Goal: Task Accomplishment & Management: Use online tool/utility

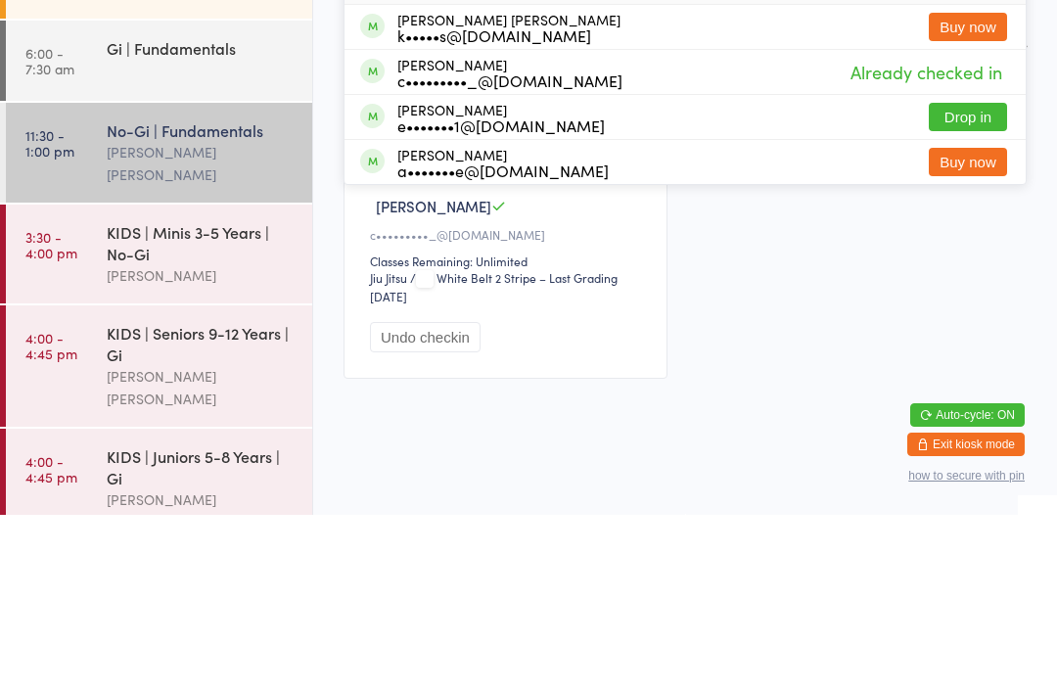
type input "C"
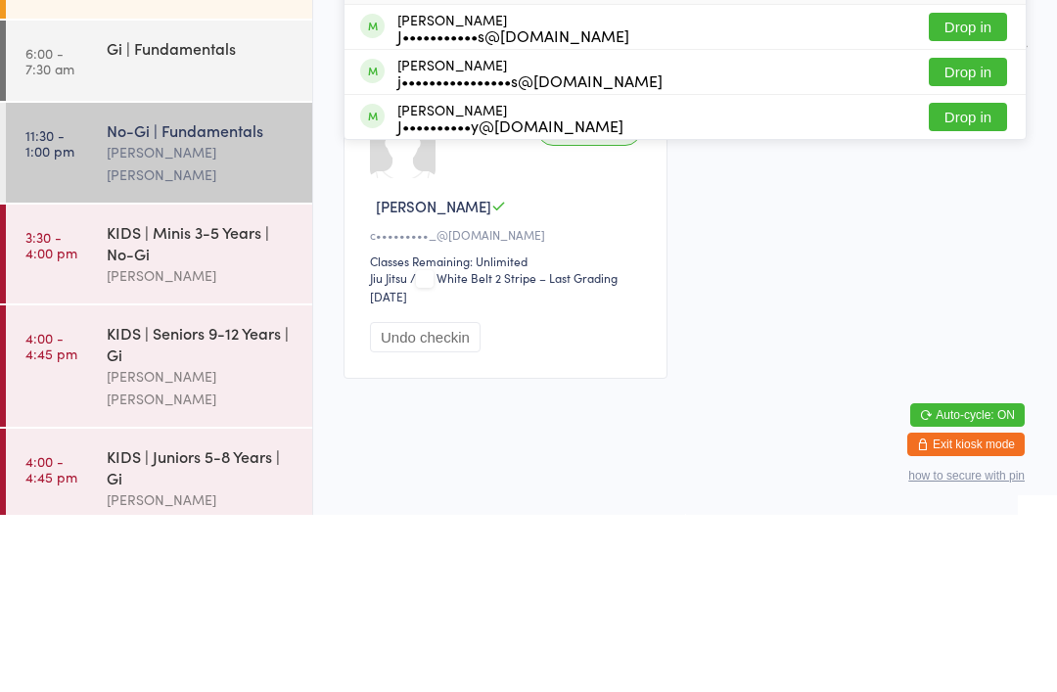
type input "[PERSON_NAME]"
click at [963, 190] on button "Drop in" at bounding box center [968, 204] width 78 height 28
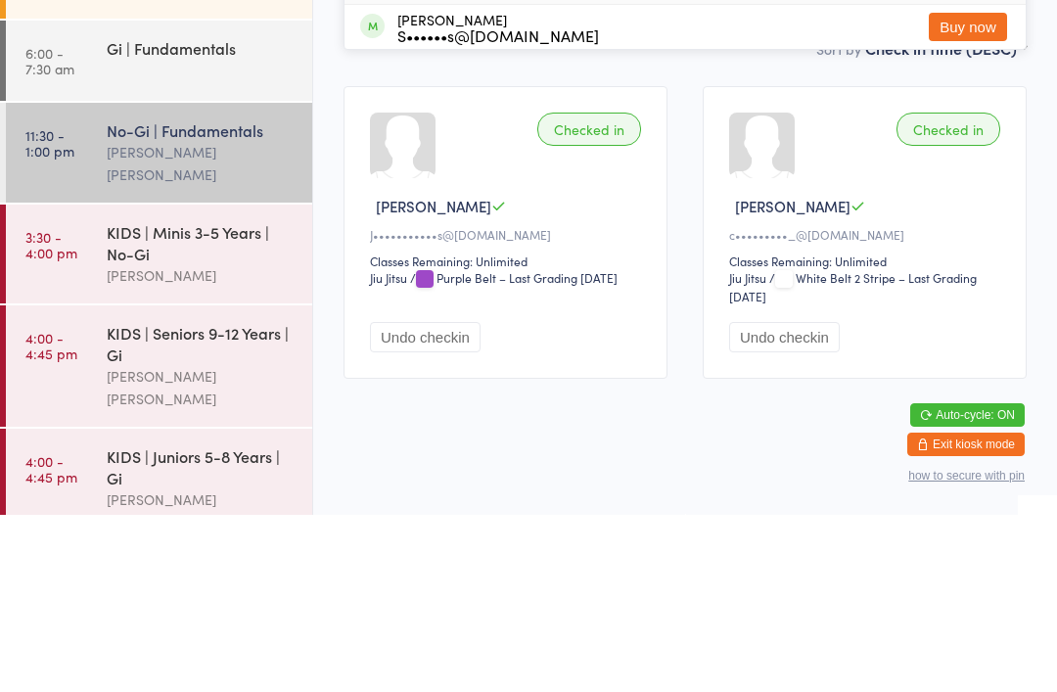
type input "Nat"
click at [979, 145] on button "Drop in" at bounding box center [968, 159] width 78 height 28
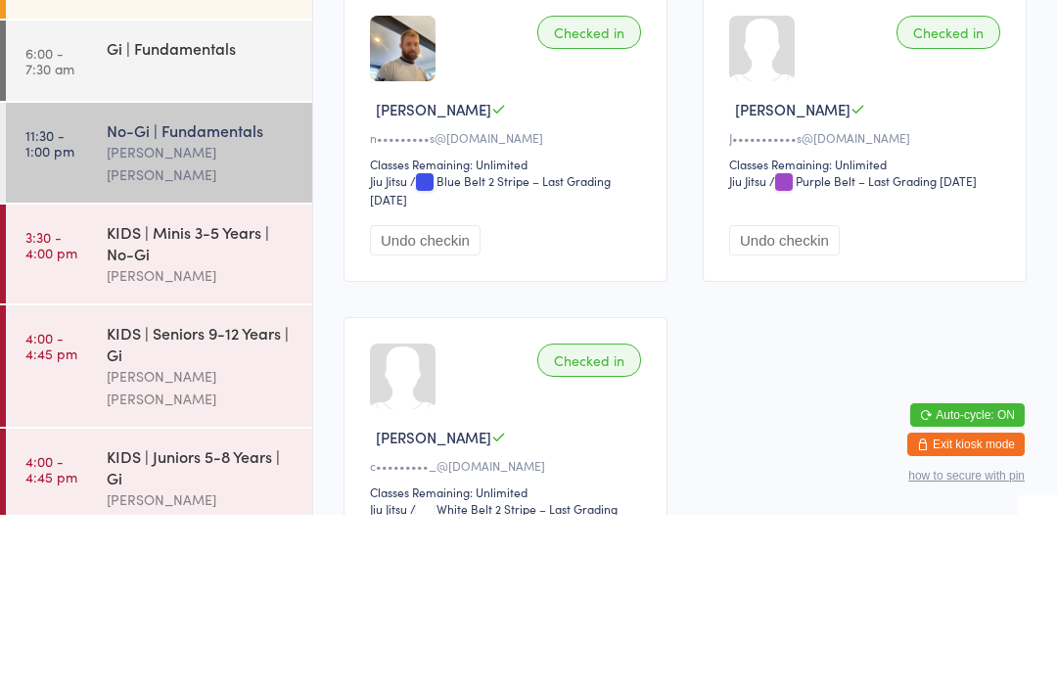
click at [724, 130] on div "Sort by Check in time (DESC) First name (ASC) First name (DESC) Last name (ASC)…" at bounding box center [685, 128] width 683 height 22
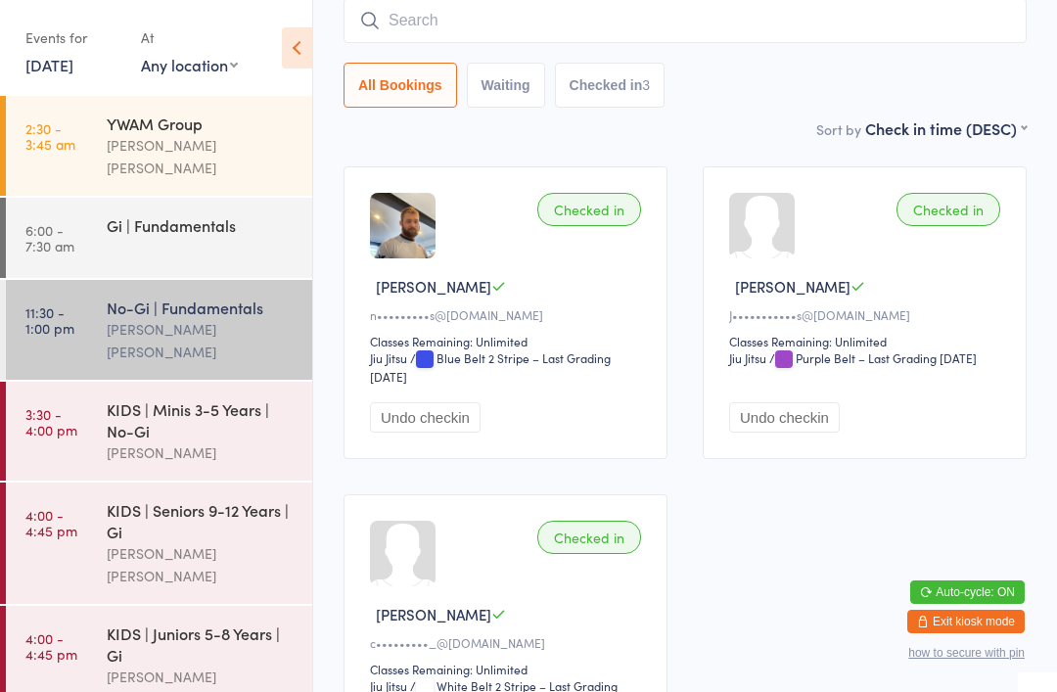
click at [97, 131] on link "2:30 - 3:45 am YWAM Group [PERSON_NAME] [PERSON_NAME]" at bounding box center [159, 146] width 306 height 100
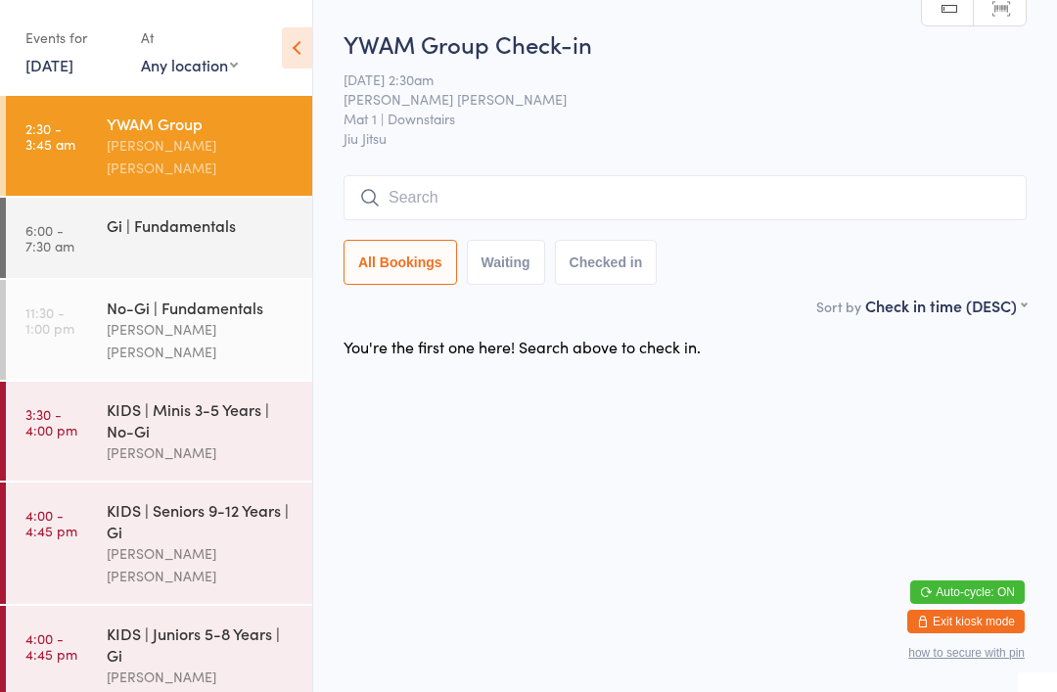
click at [895, 190] on input "search" at bounding box center [685, 197] width 683 height 45
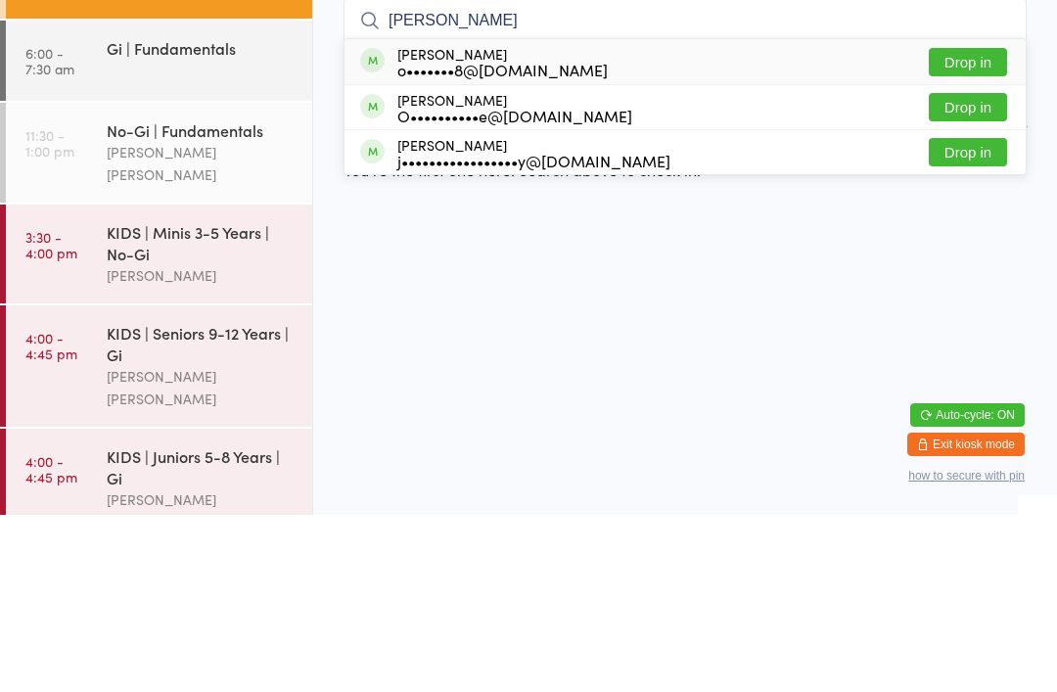
type input "[PERSON_NAME]"
click at [980, 270] on button "Drop in" at bounding box center [968, 284] width 78 height 28
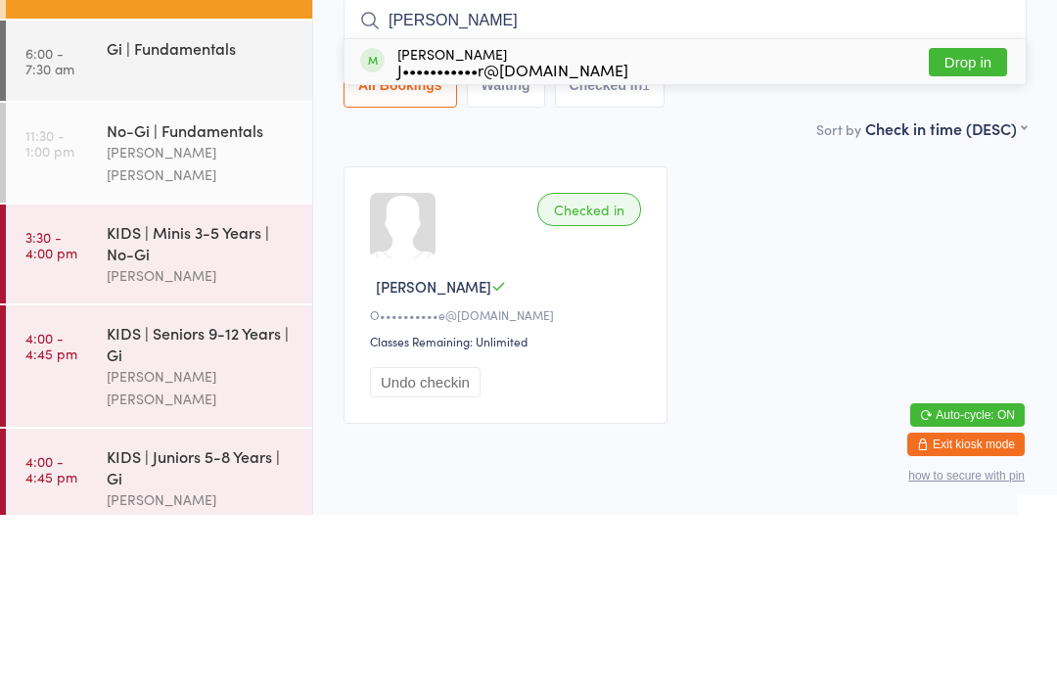
type input "[PERSON_NAME]"
click at [984, 225] on button "Drop in" at bounding box center [968, 239] width 78 height 28
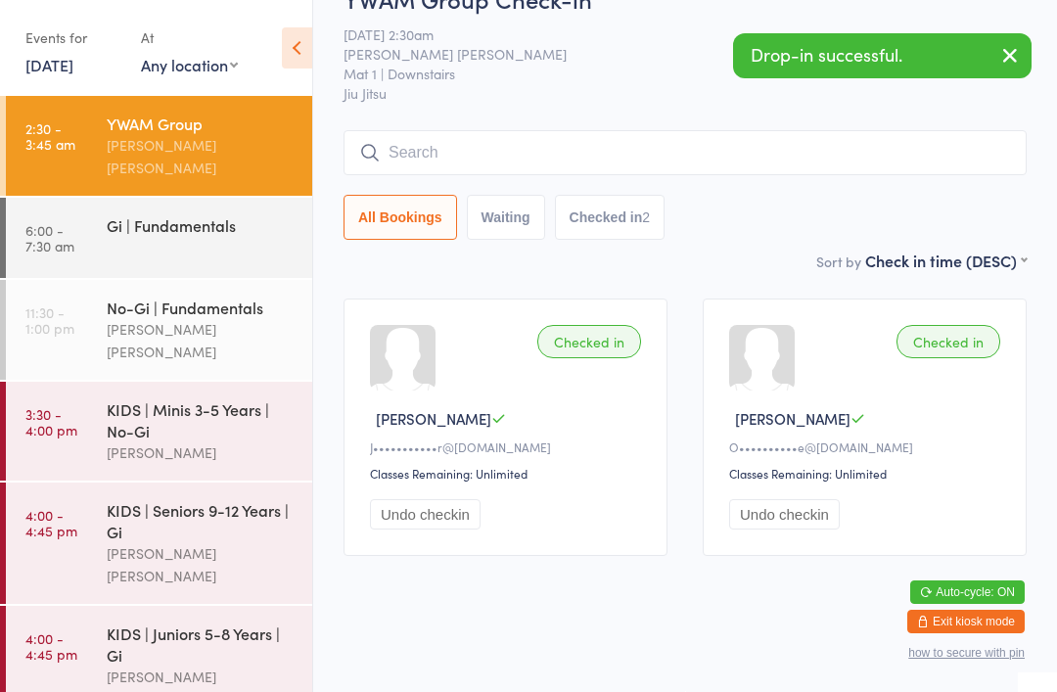
click at [415, 130] on input "search" at bounding box center [685, 152] width 683 height 45
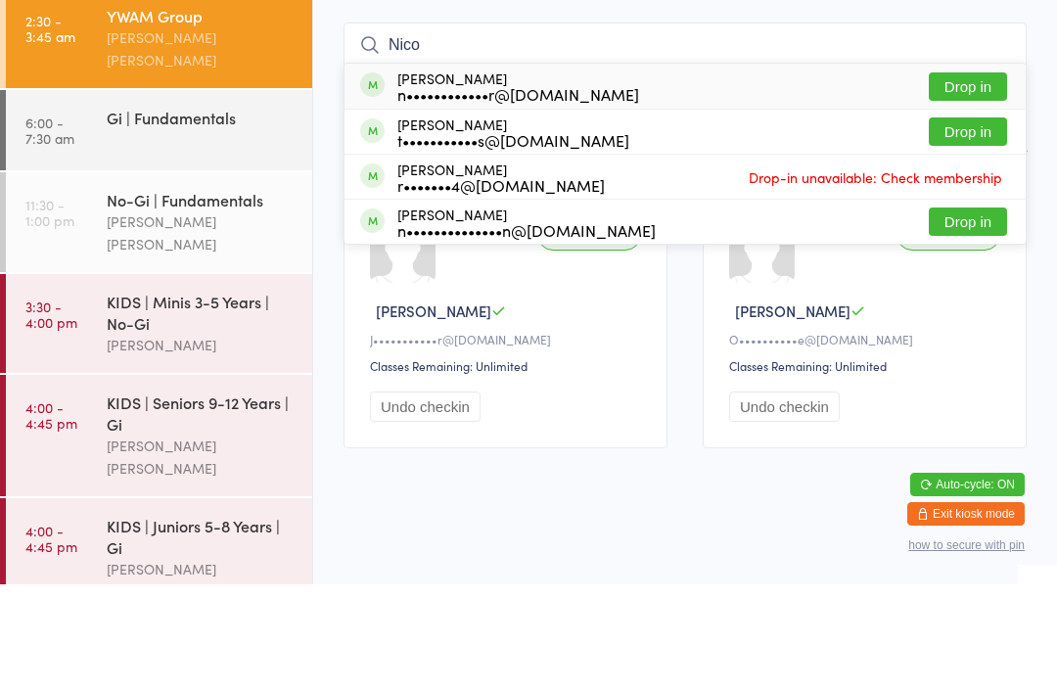
type input "Nico"
click at [440, 178] on div "[PERSON_NAME] n••••••••••••r@[DOMAIN_NAME]" at bounding box center [519, 193] width 242 height 31
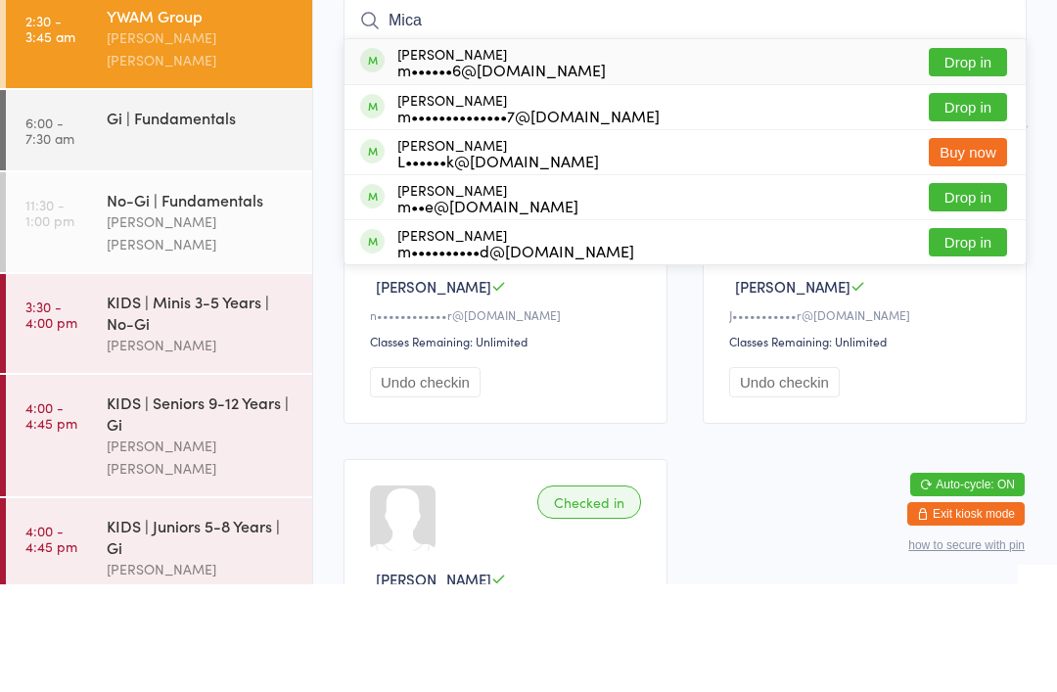
type input "Mica"
click at [588, 147] on div "[PERSON_NAME] m••••••6@[DOMAIN_NAME] Drop in" at bounding box center [685, 169] width 681 height 45
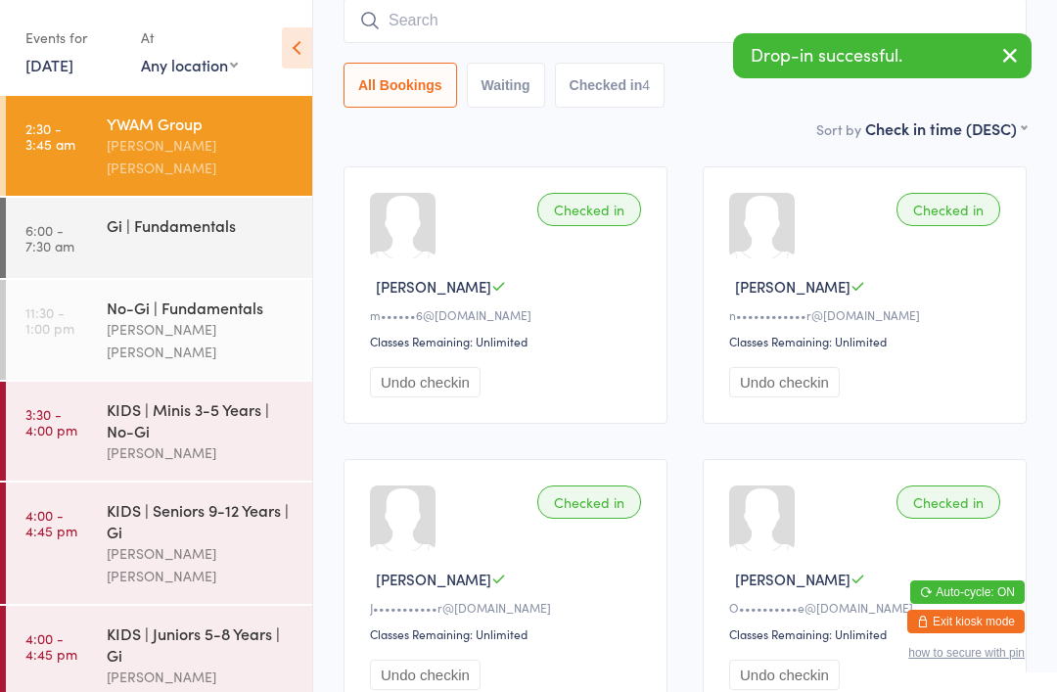
click at [481, 30] on input "search" at bounding box center [685, 20] width 683 height 45
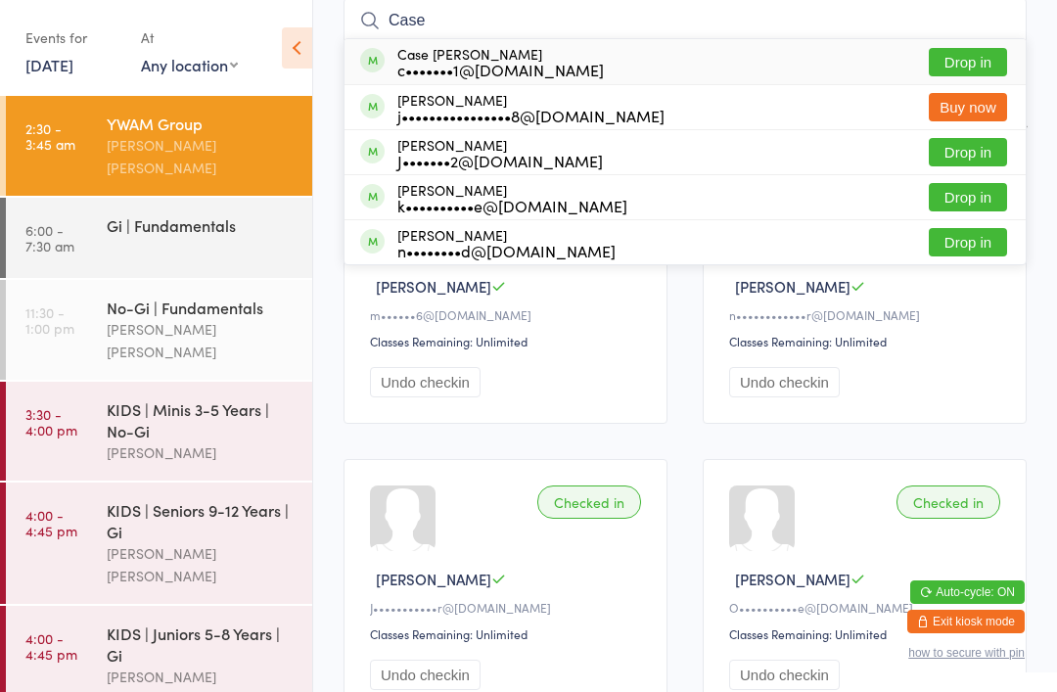
type input "Case"
click at [994, 55] on button "Drop in" at bounding box center [968, 62] width 78 height 28
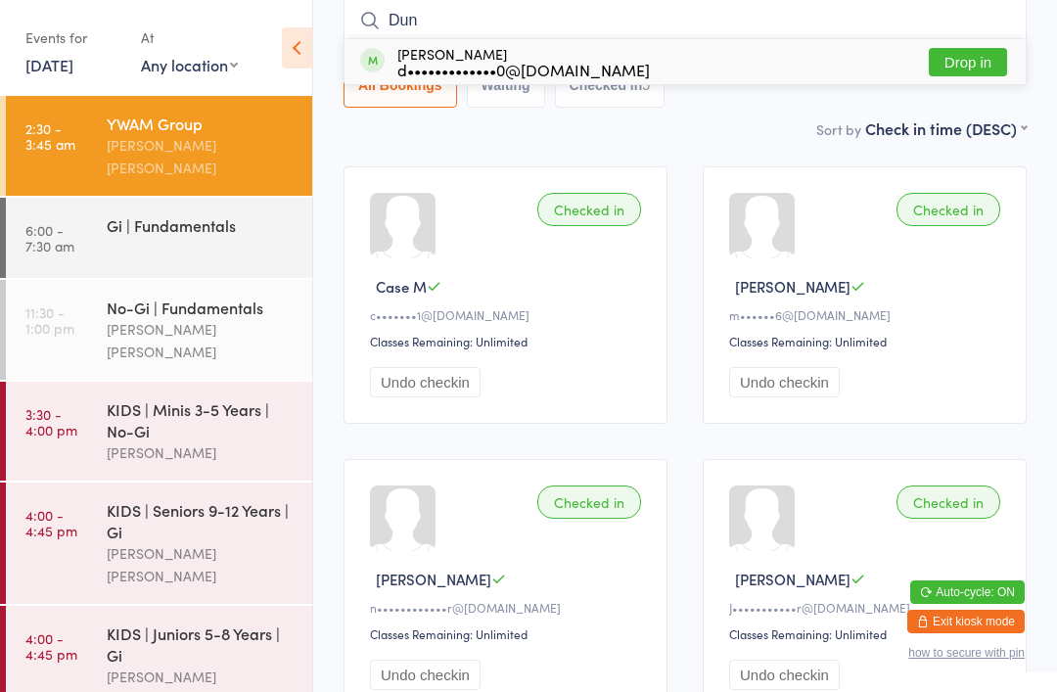
type input "Dun"
click at [633, 64] on div "[PERSON_NAME] d•••••••••••••0@[DOMAIN_NAME] Drop in" at bounding box center [685, 61] width 681 height 45
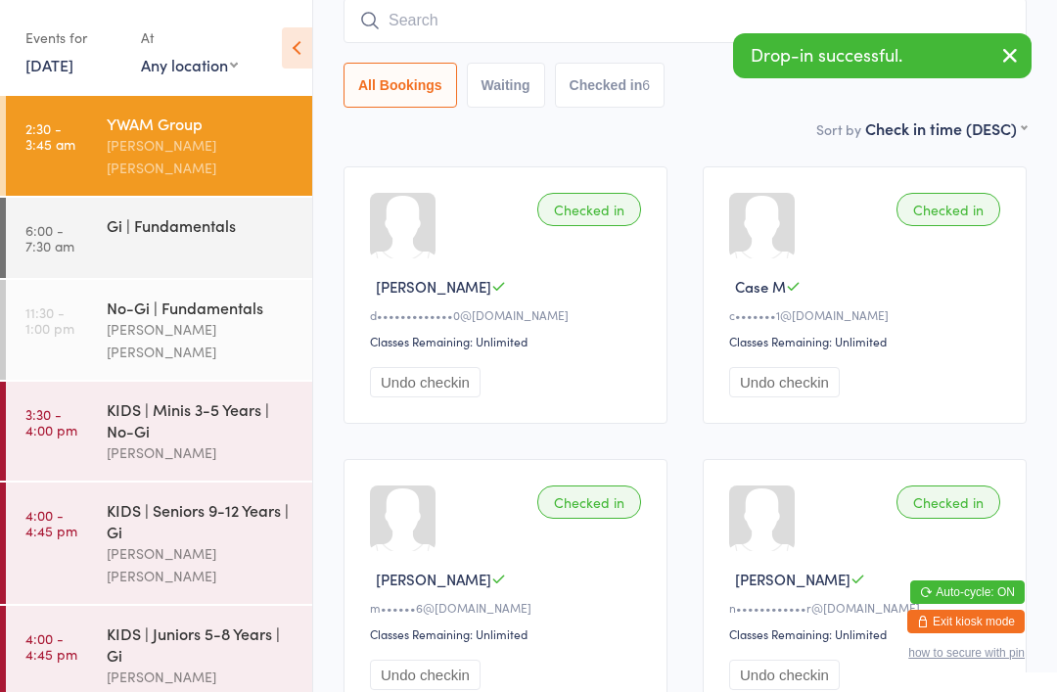
click at [663, 14] on input "search" at bounding box center [685, 20] width 683 height 45
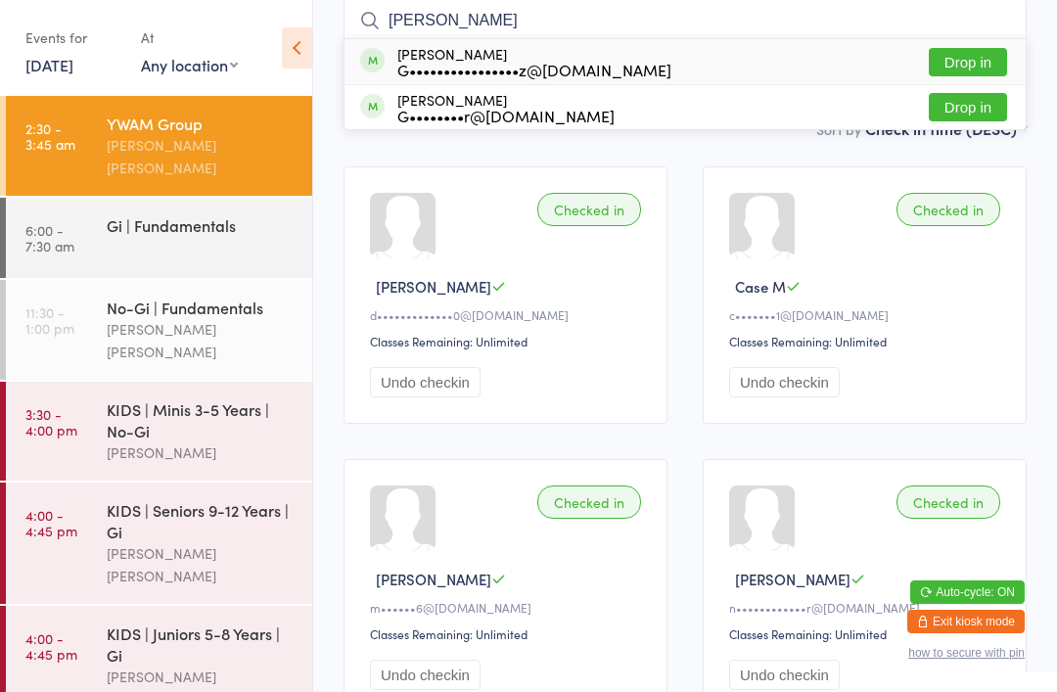
type input "[PERSON_NAME]"
click at [675, 71] on div "[PERSON_NAME] G••••••••••••••••z@[DOMAIN_NAME] Drop in" at bounding box center [685, 61] width 681 height 45
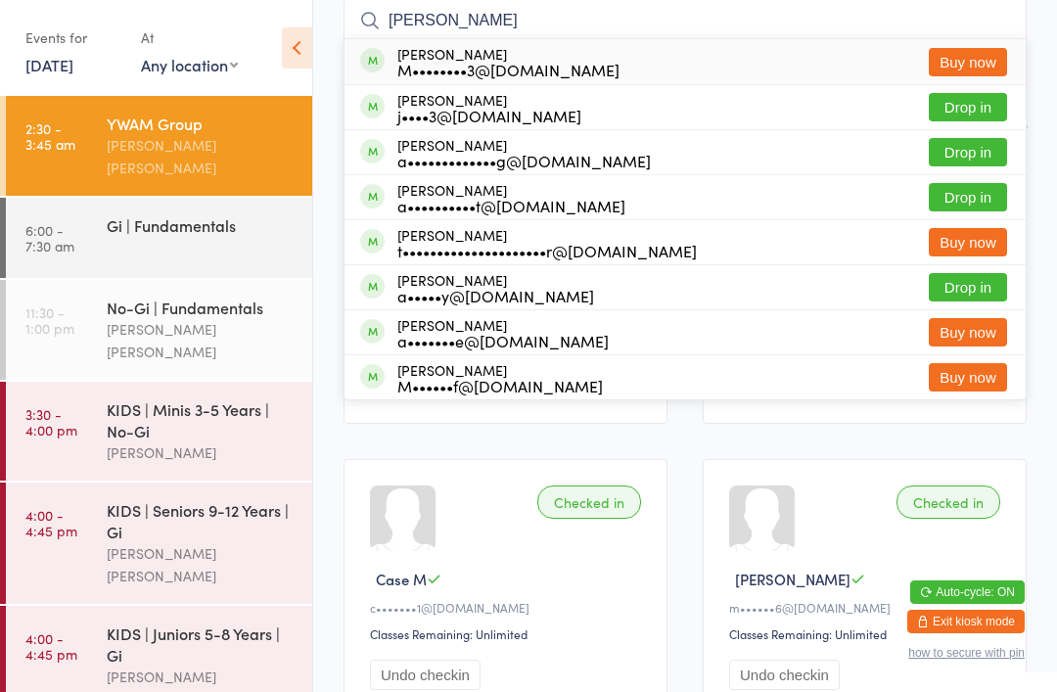
type input "[PERSON_NAME]"
click at [973, 154] on button "Drop in" at bounding box center [968, 152] width 78 height 28
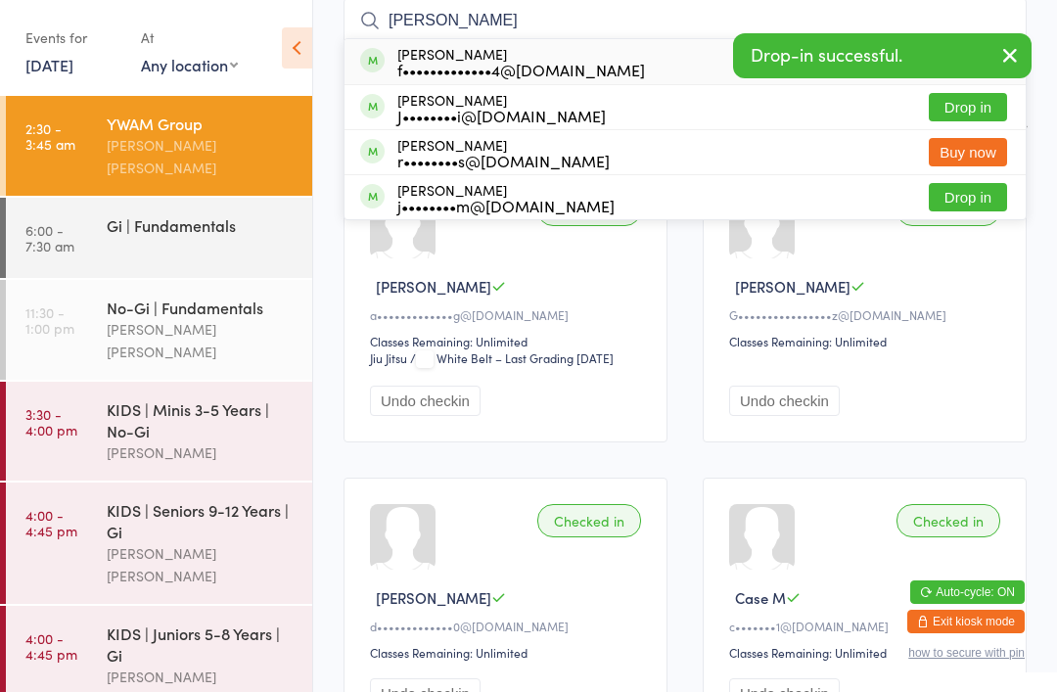
type input "[PERSON_NAME]"
click at [984, 121] on button "Drop in" at bounding box center [968, 107] width 78 height 28
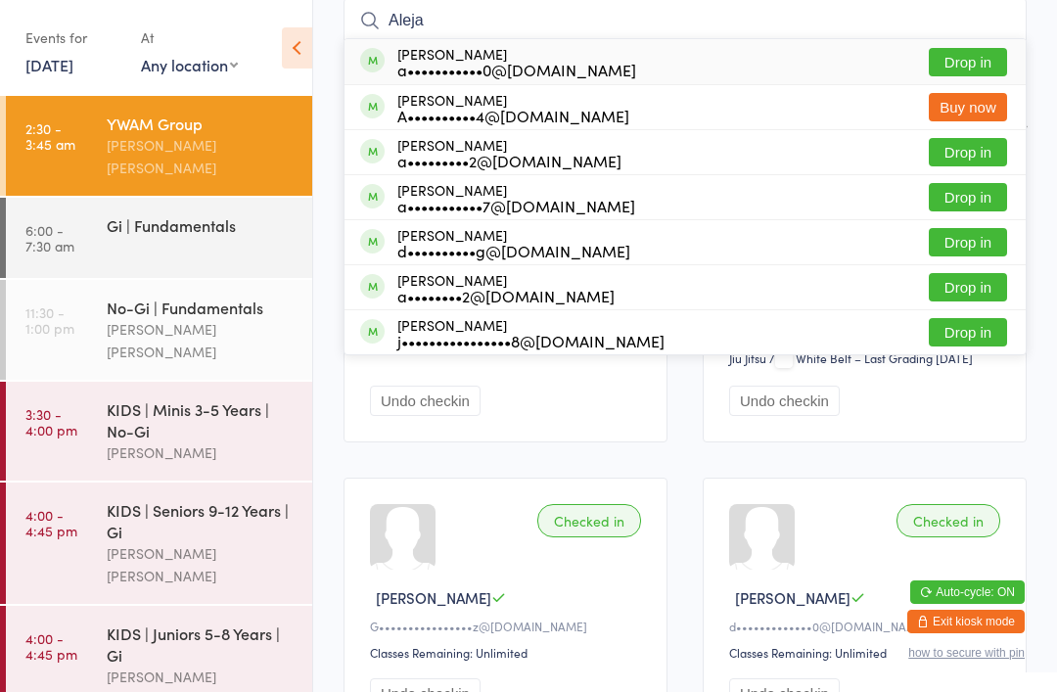
type input "Aleja"
click at [962, 66] on button "Drop in" at bounding box center [968, 62] width 78 height 28
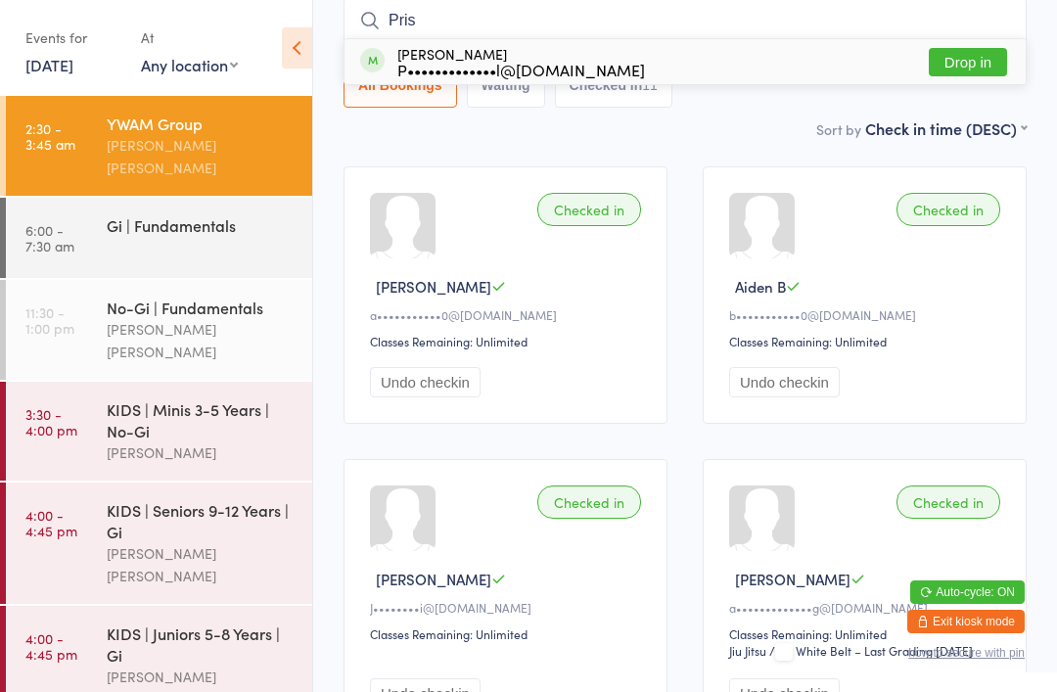
type input "Pris"
click at [976, 59] on button "Drop in" at bounding box center [968, 62] width 78 height 28
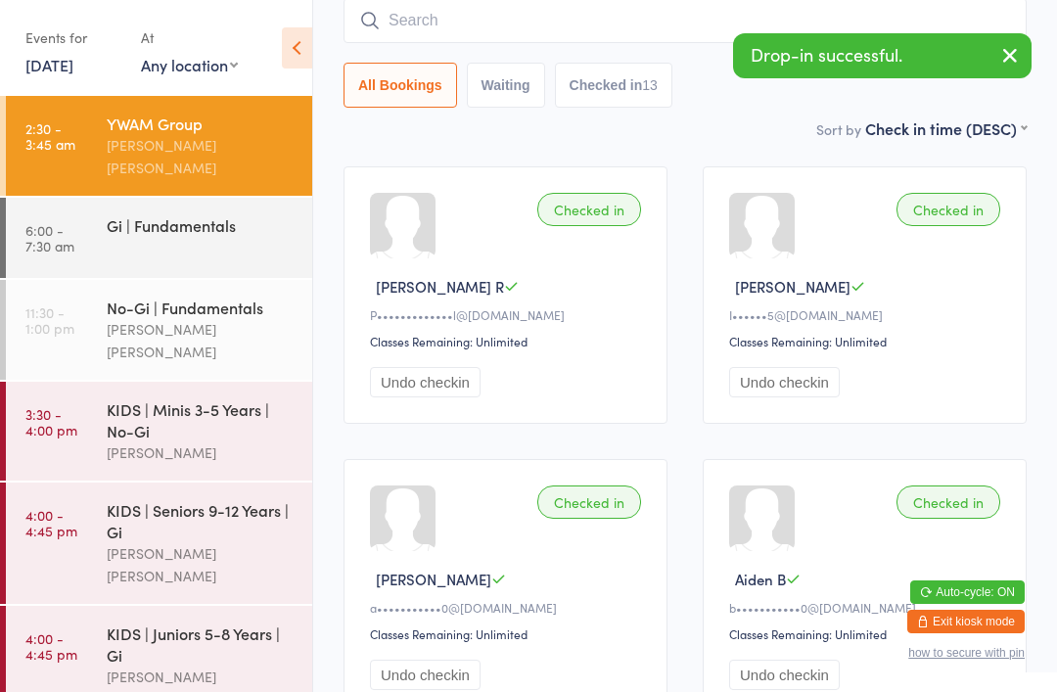
click at [610, 43] on input "search" at bounding box center [685, 20] width 683 height 45
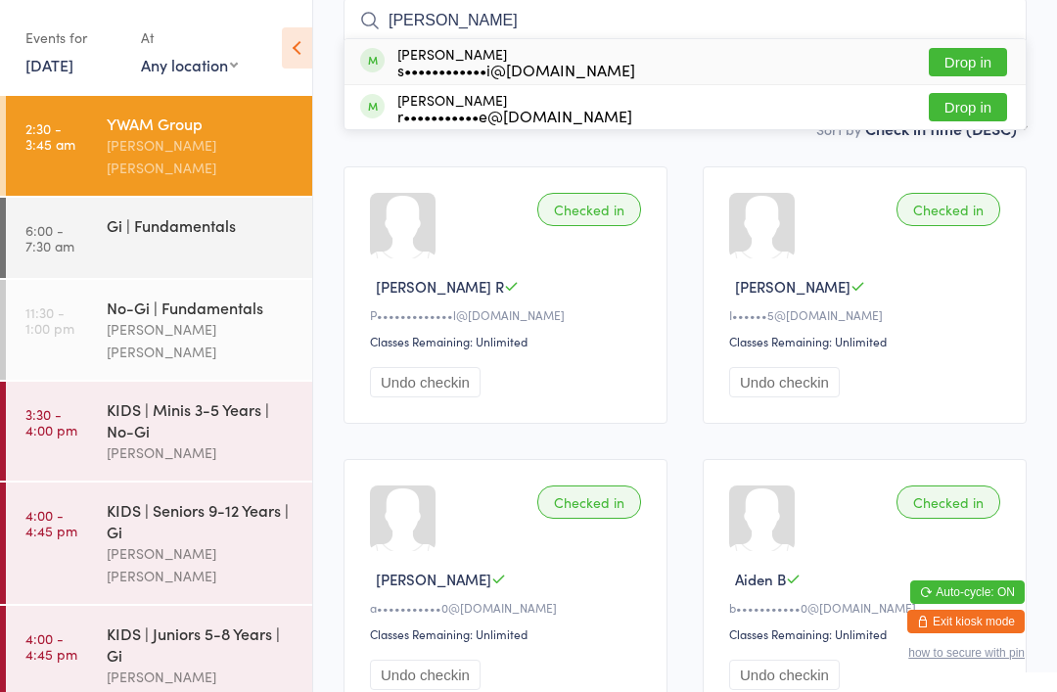
type input "[PERSON_NAME]"
click at [976, 64] on button "Drop in" at bounding box center [968, 62] width 78 height 28
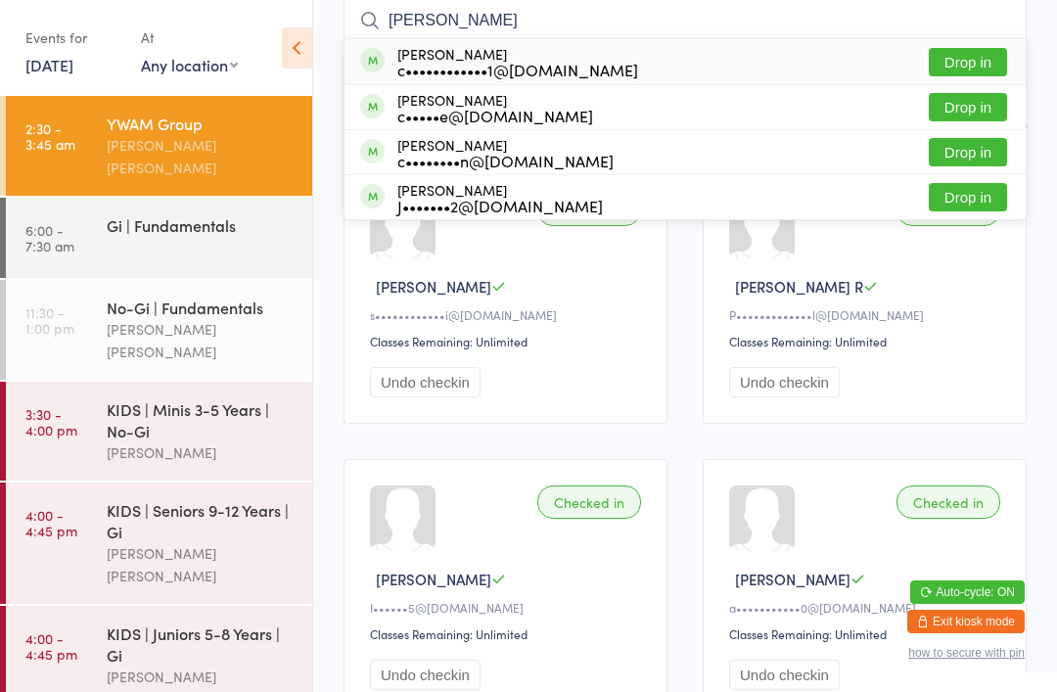
type input "[PERSON_NAME]"
click at [979, 154] on button "Drop in" at bounding box center [968, 152] width 78 height 28
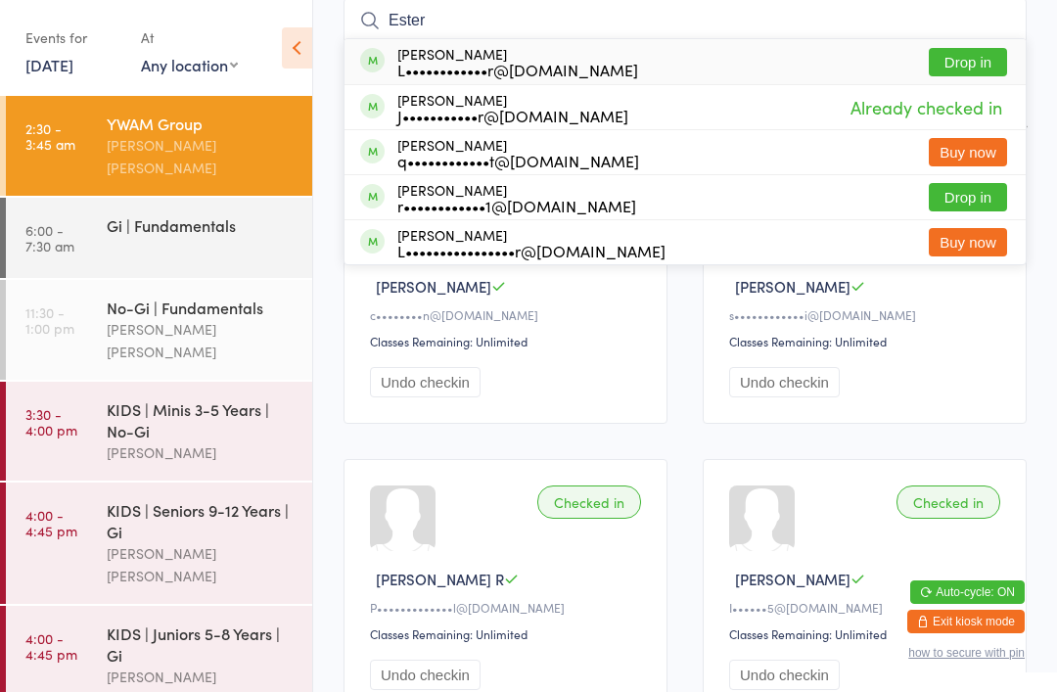
type input "Ester"
click at [977, 70] on button "Drop in" at bounding box center [968, 62] width 78 height 28
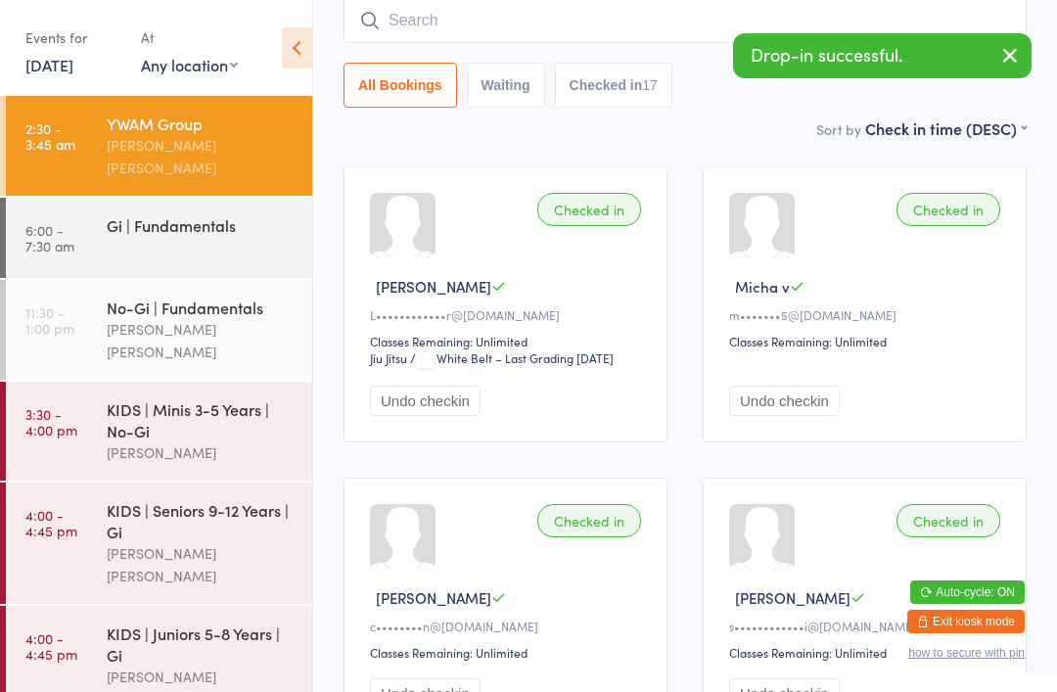
click at [603, 38] on input "search" at bounding box center [685, 20] width 683 height 45
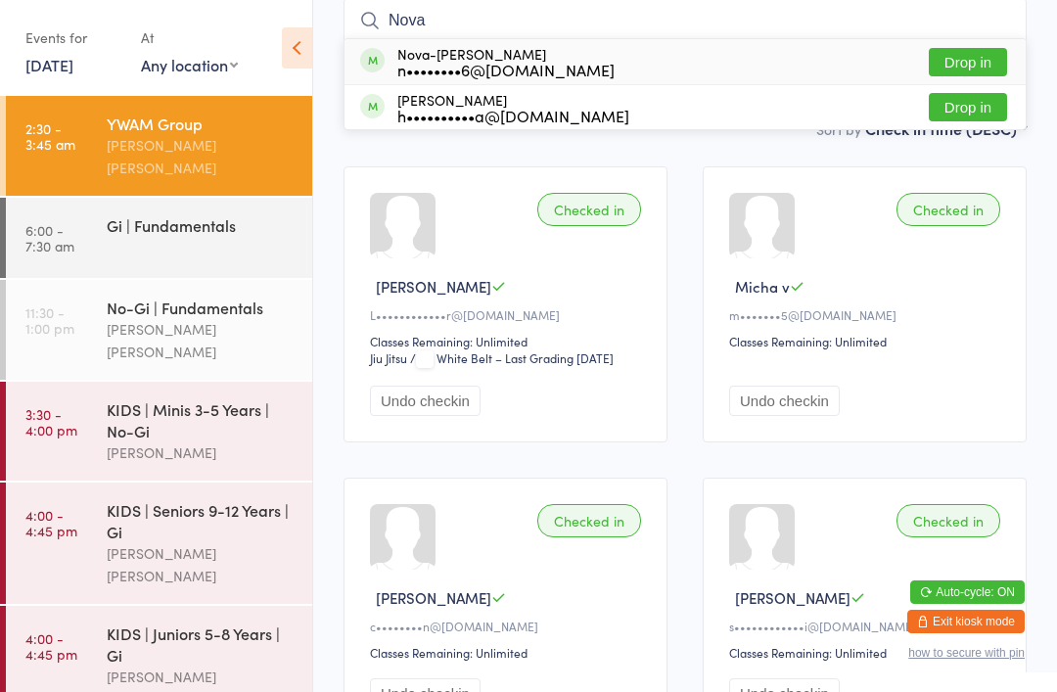
type input "Nova"
click at [980, 64] on button "Drop in" at bounding box center [968, 62] width 78 height 28
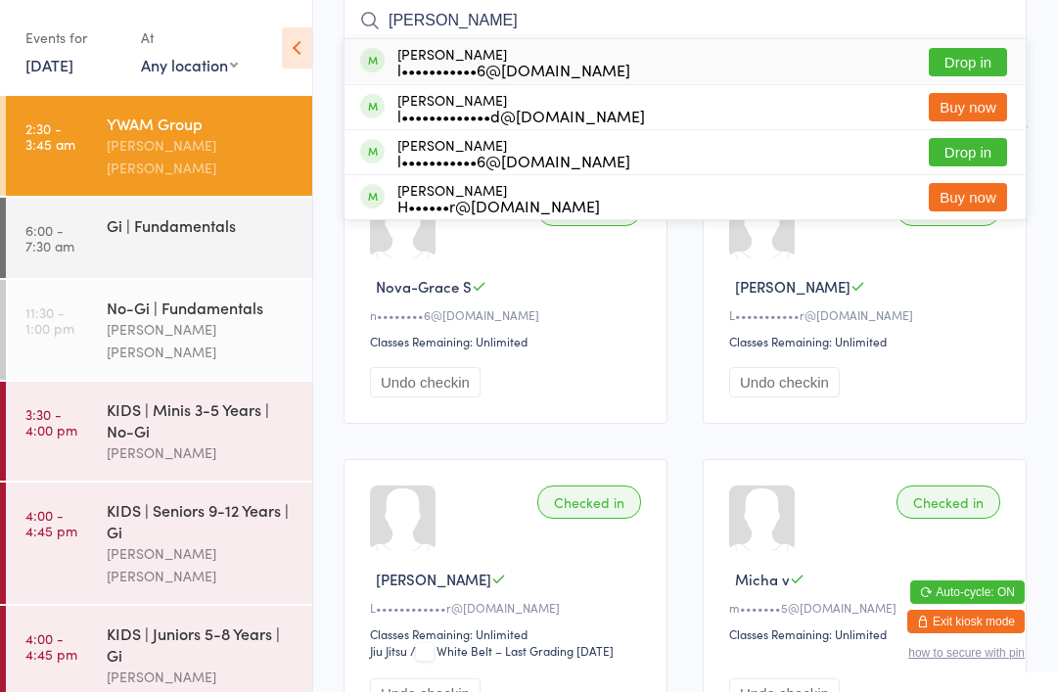
type input "[PERSON_NAME]"
click at [977, 158] on button "Drop in" at bounding box center [968, 152] width 78 height 28
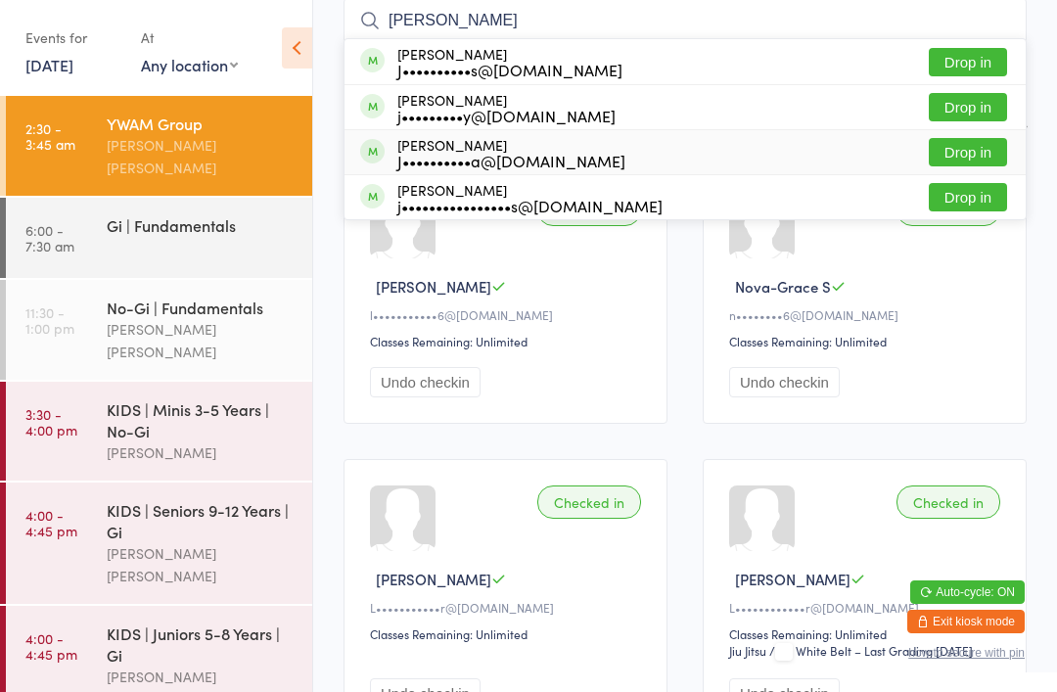
type input "[PERSON_NAME]"
click at [663, 151] on div "[PERSON_NAME] J••••••••••a@[DOMAIN_NAME] Drop in" at bounding box center [685, 152] width 681 height 44
